Goal: Task Accomplishment & Management: Use online tool/utility

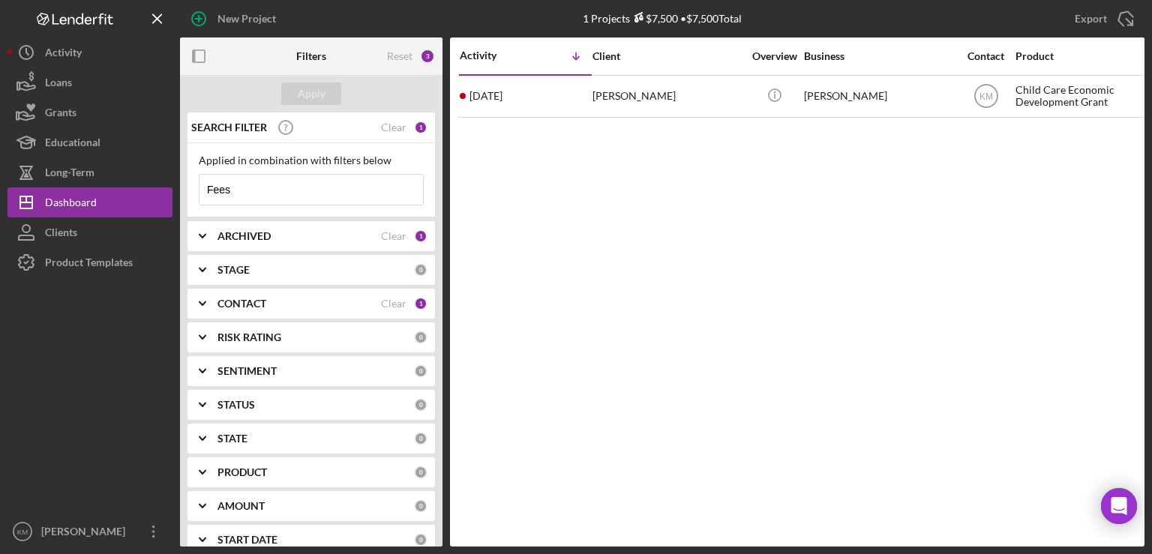
click at [243, 192] on input "Fees" at bounding box center [312, 190] width 224 height 30
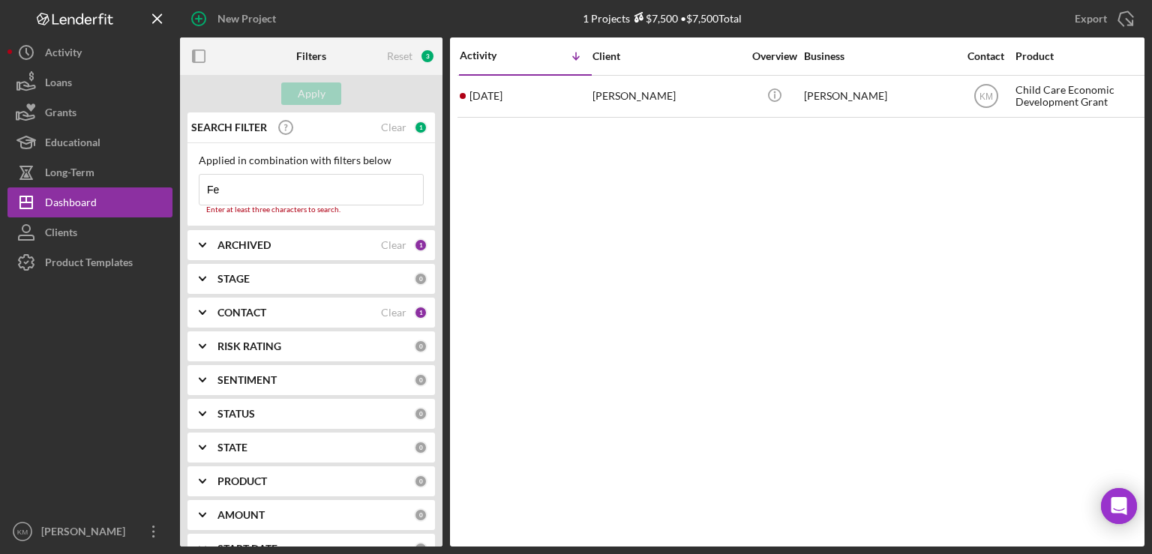
type input "F"
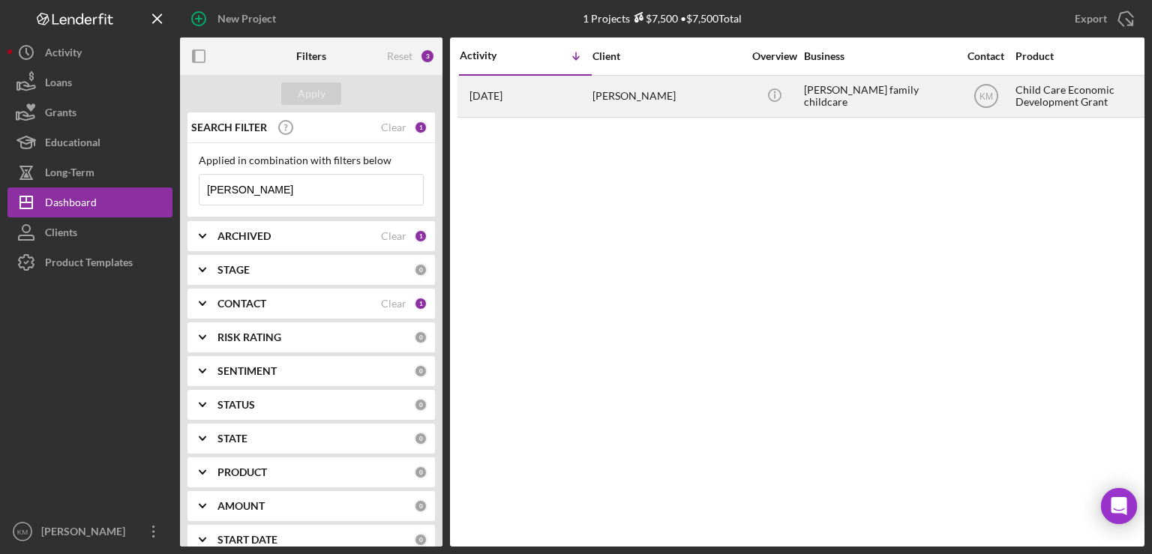
type input "[PERSON_NAME]"
click at [666, 101] on div "[PERSON_NAME]" at bounding box center [668, 97] width 150 height 40
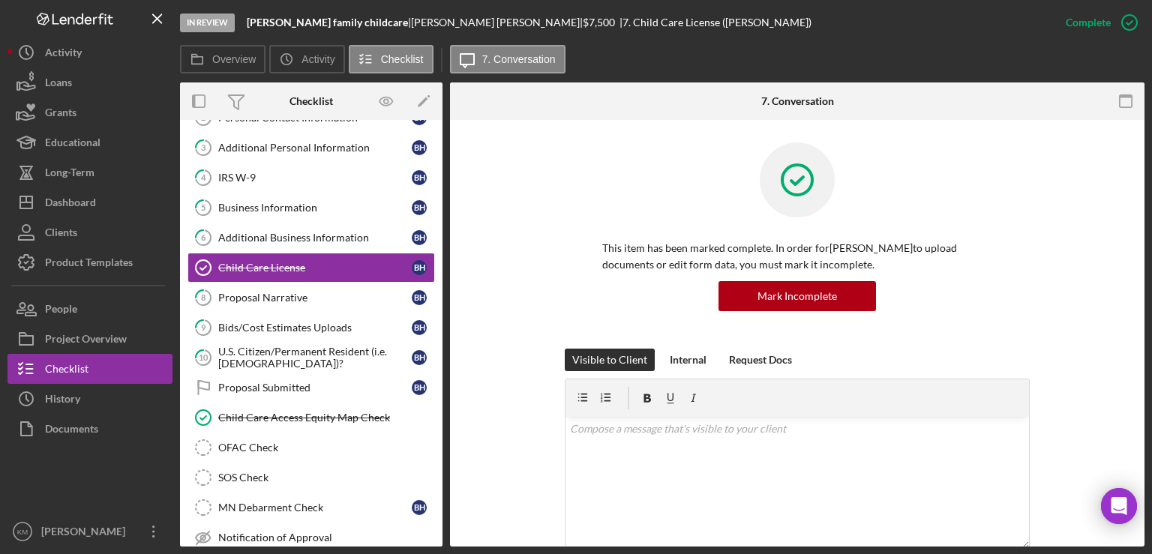
scroll to position [92, 0]
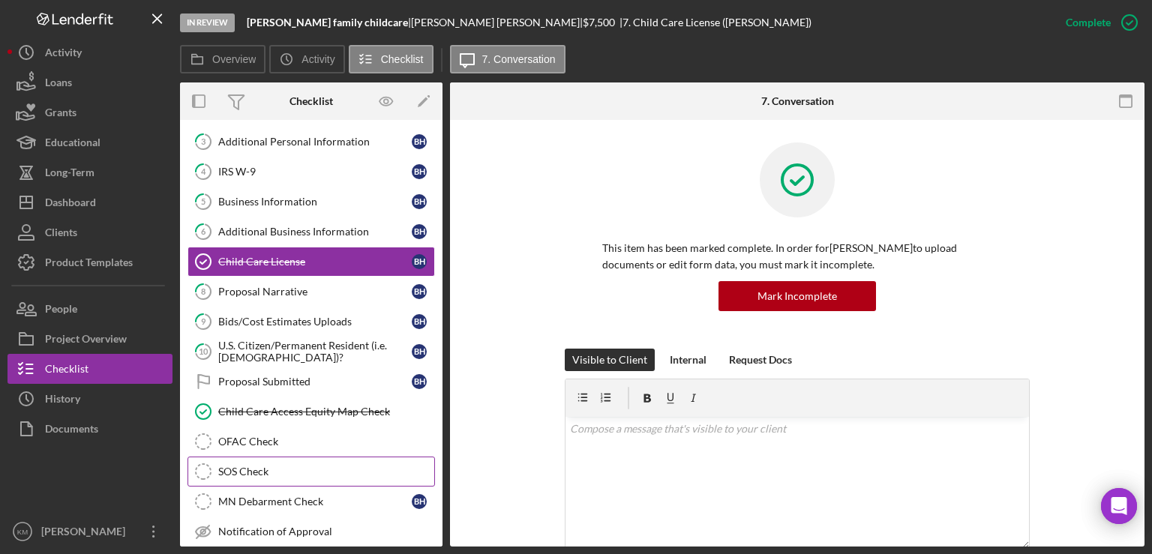
click at [252, 473] on link "SOS Check SOS Check" at bounding box center [312, 472] width 248 height 30
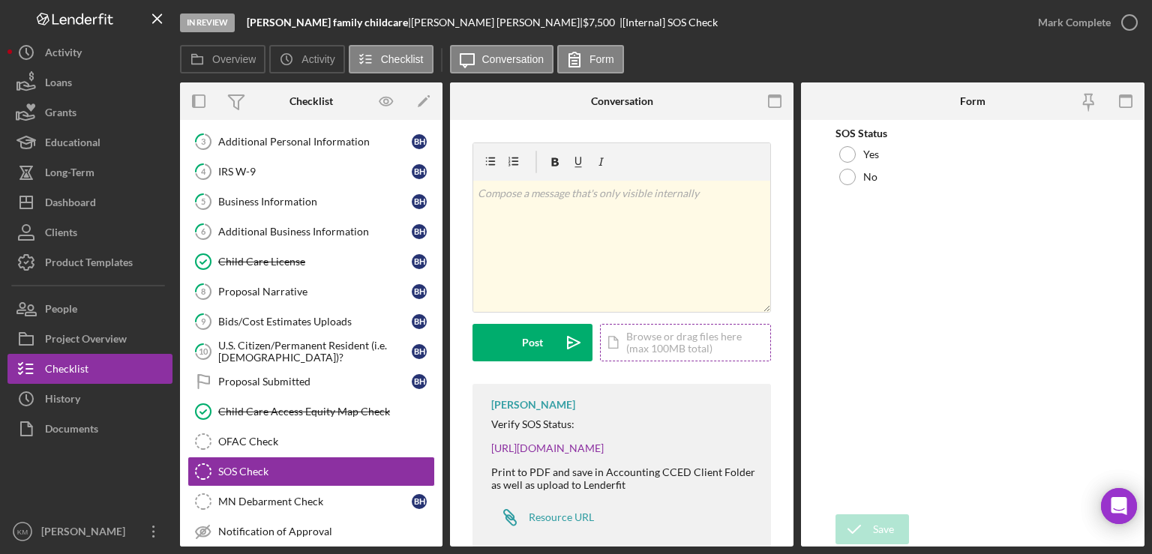
click at [633, 339] on div "Icon/Document Browse or drag files here (max 100MB total) Tap to choose files o…" at bounding box center [685, 343] width 171 height 38
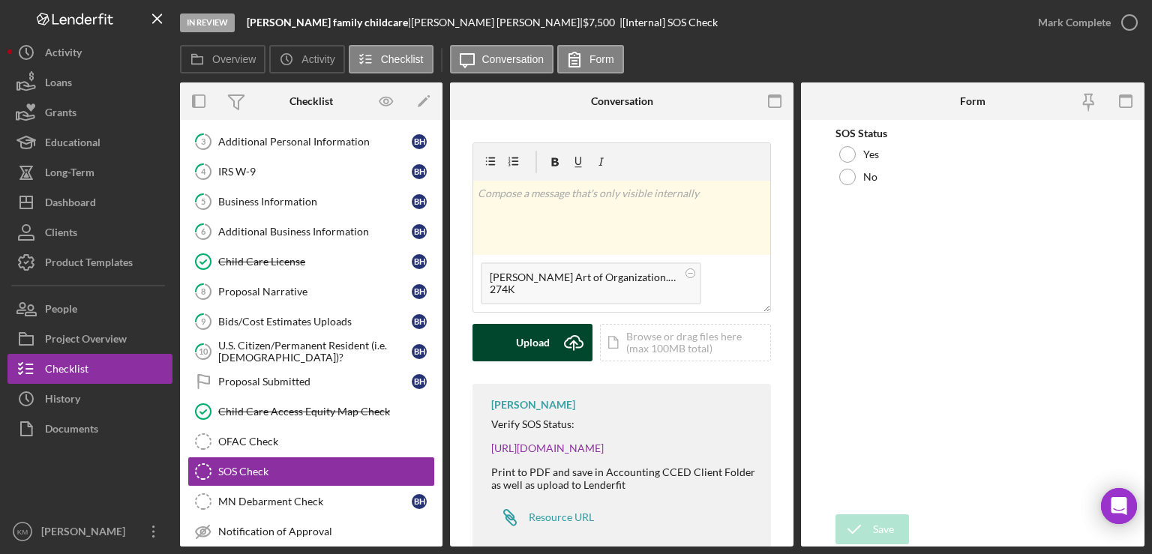
click at [537, 358] on div "Upload" at bounding box center [533, 343] width 34 height 38
